Goal: Task Accomplishment & Management: Complete application form

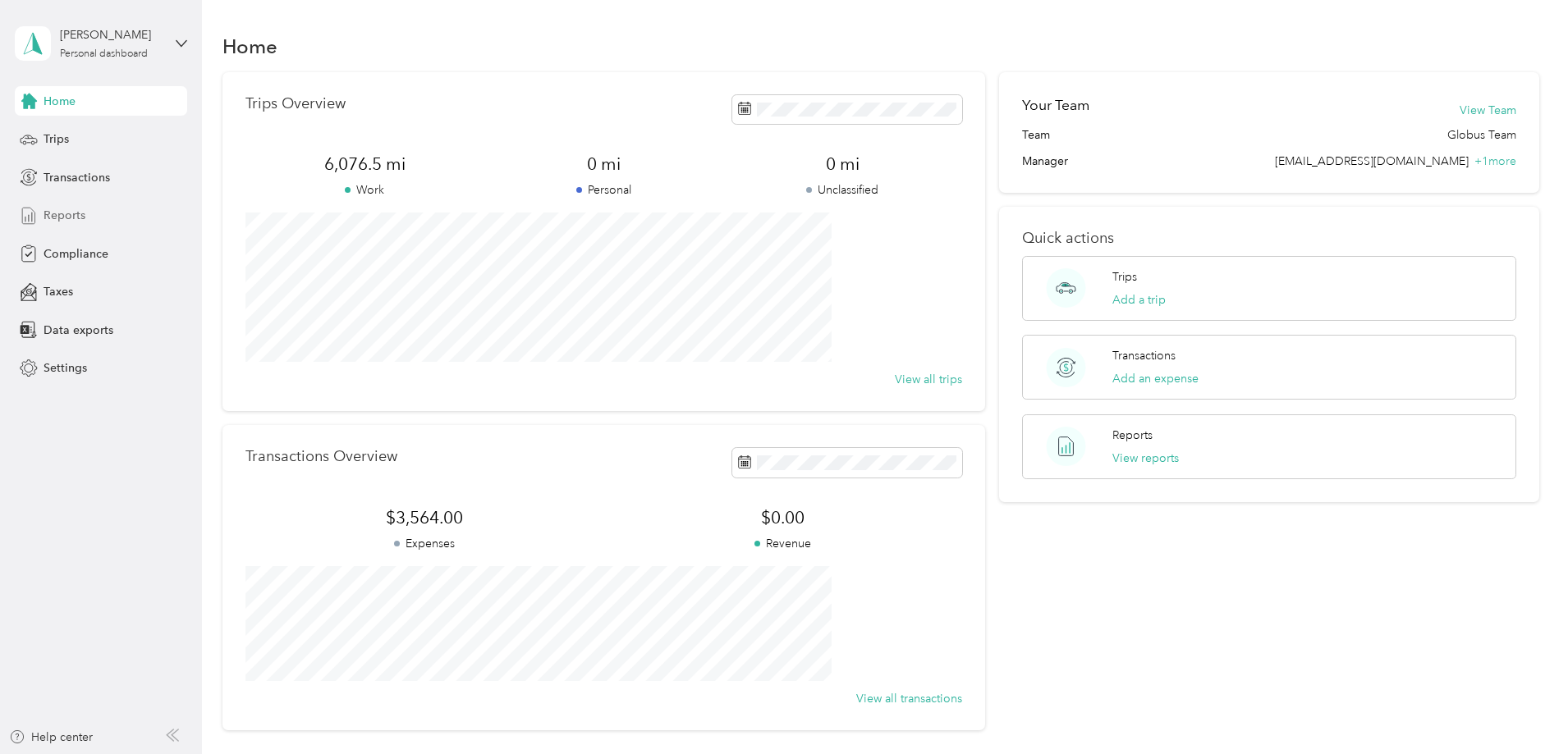
click at [77, 208] on span "Reports" at bounding box center [63, 215] width 41 height 17
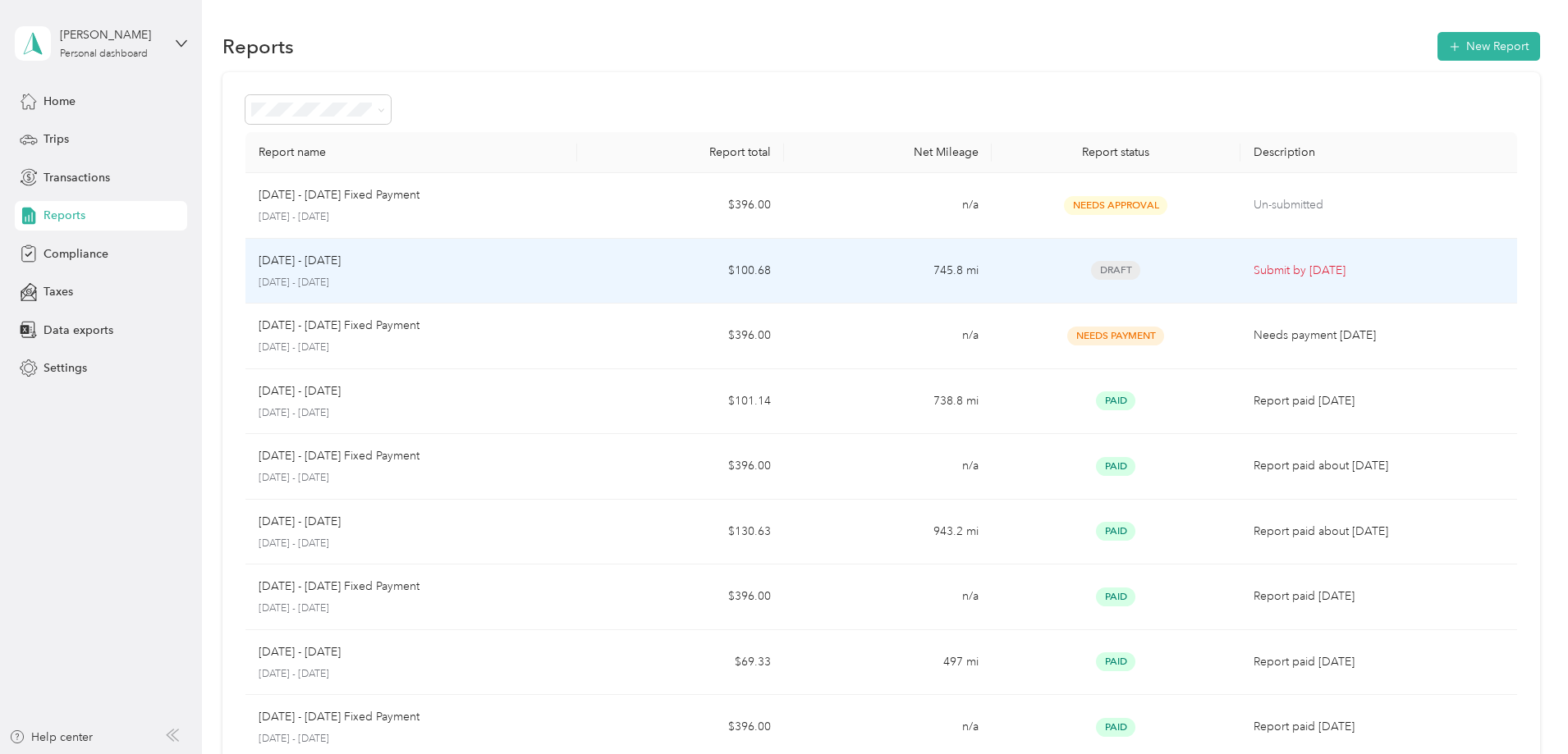
click at [1253, 267] on p "Submit by [DATE]" at bounding box center [1378, 270] width 250 height 18
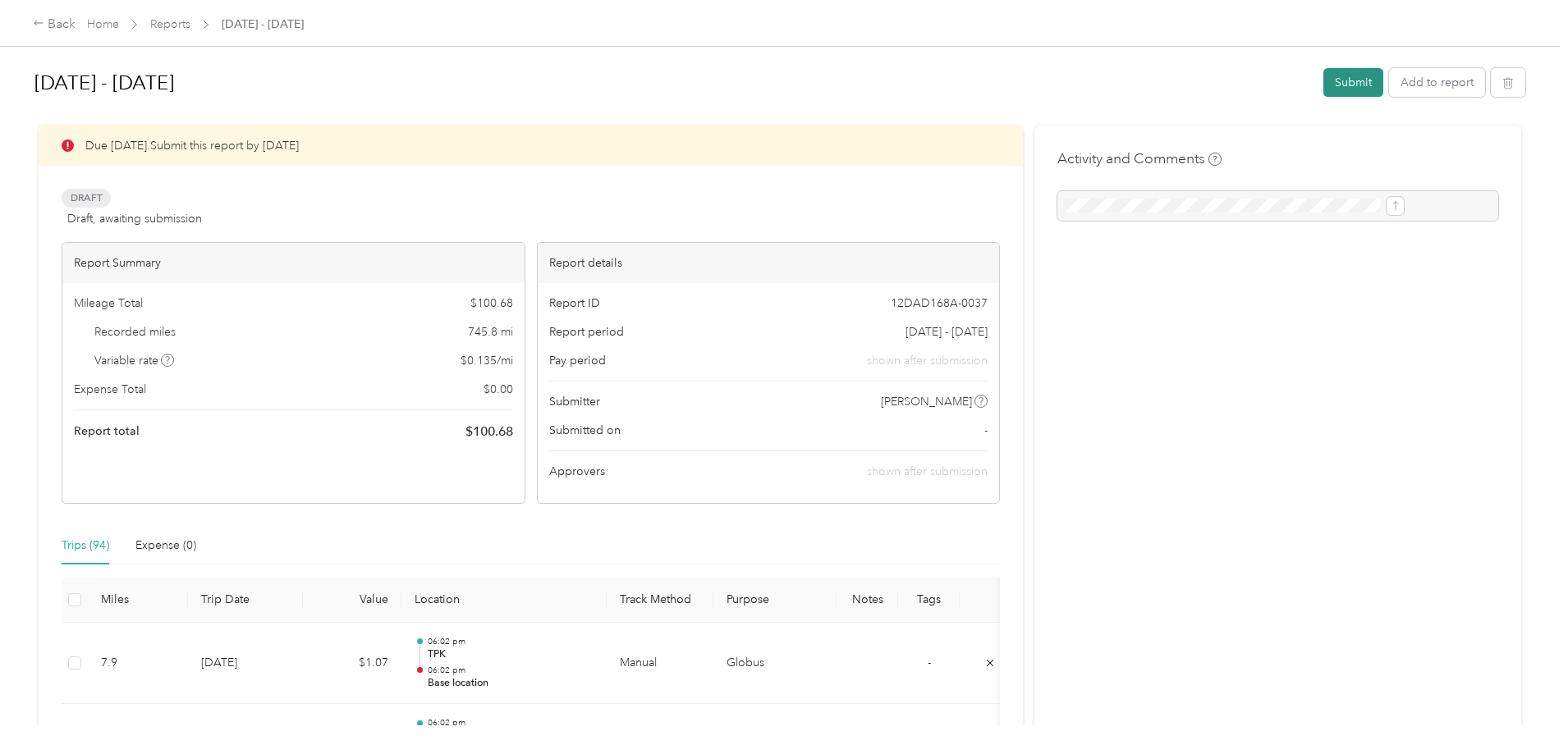
click at [1323, 74] on button "Submit" at bounding box center [1353, 83] width 60 height 29
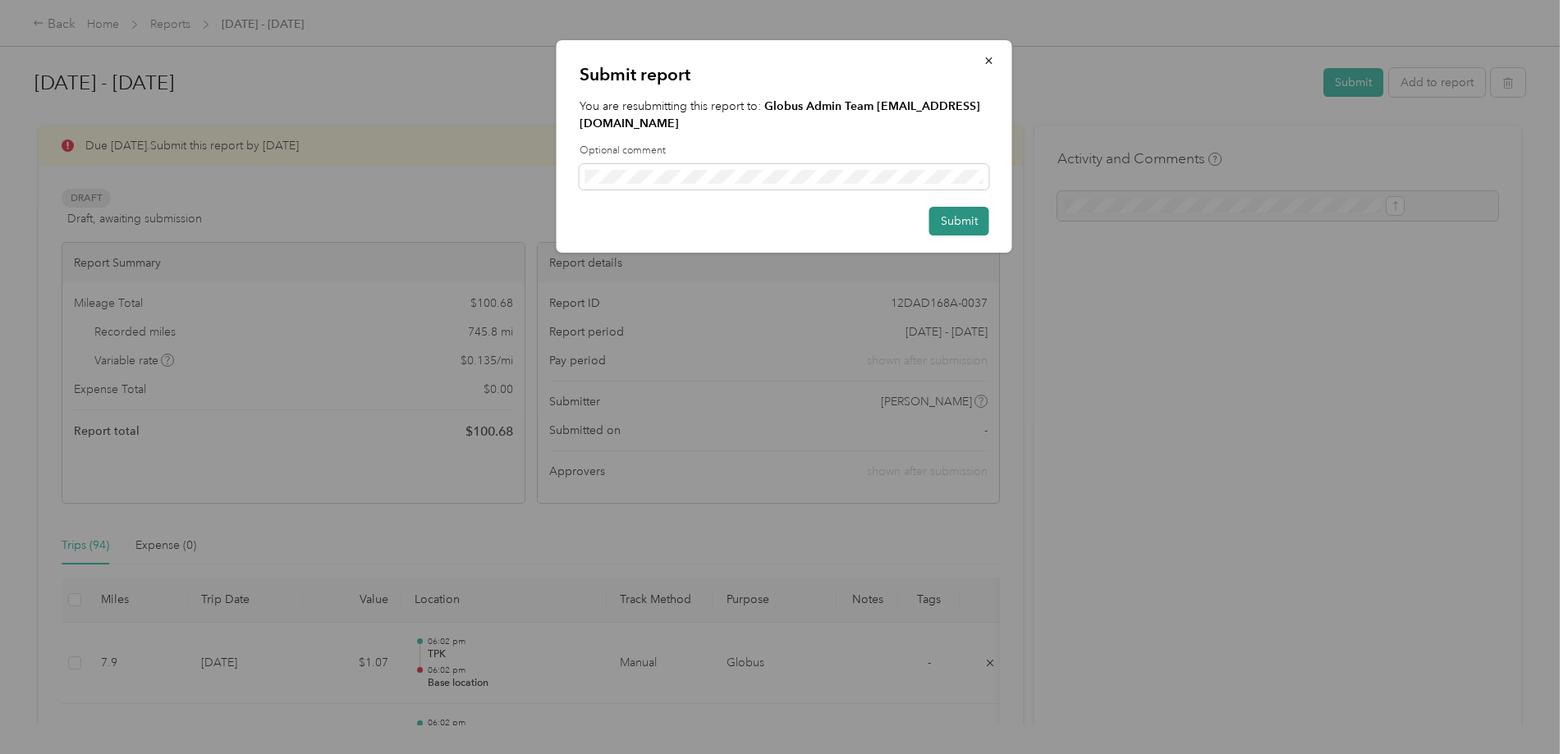
click at [948, 222] on button "Submit" at bounding box center [959, 221] width 60 height 29
